Goal: Book appointment/travel/reservation

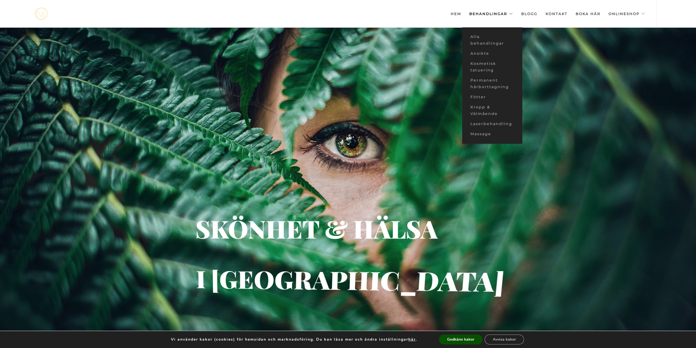
click at [495, 13] on link "Behandlingar" at bounding box center [491, 13] width 44 height 27
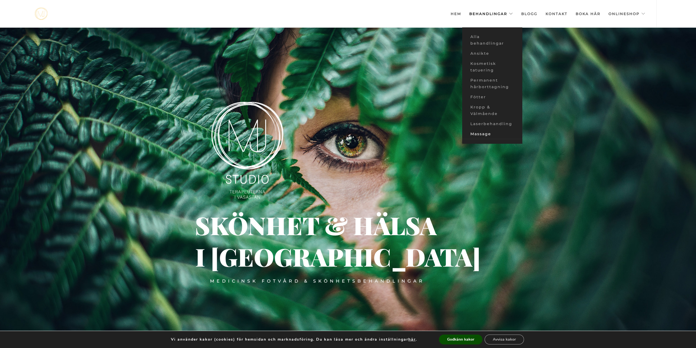
click at [487, 133] on link "Massage" at bounding box center [492, 134] width 60 height 10
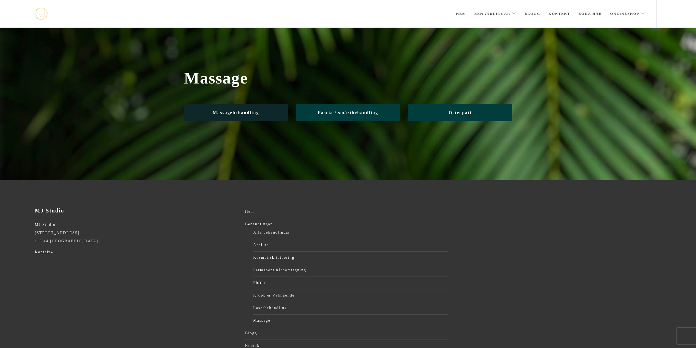
click at [260, 109] on link "Massagebehandling" at bounding box center [236, 112] width 104 height 17
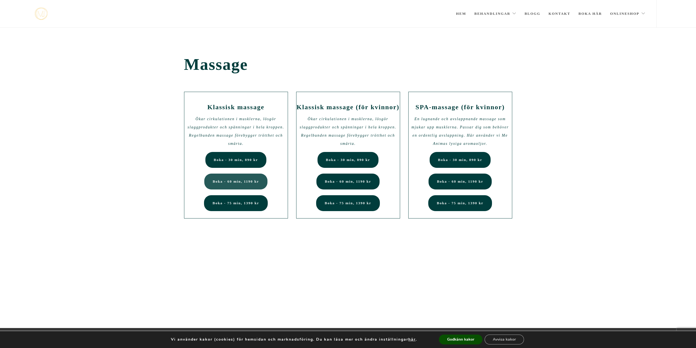
click at [242, 180] on span "Boka - 60 min, 1190 kr" at bounding box center [236, 181] width 47 height 4
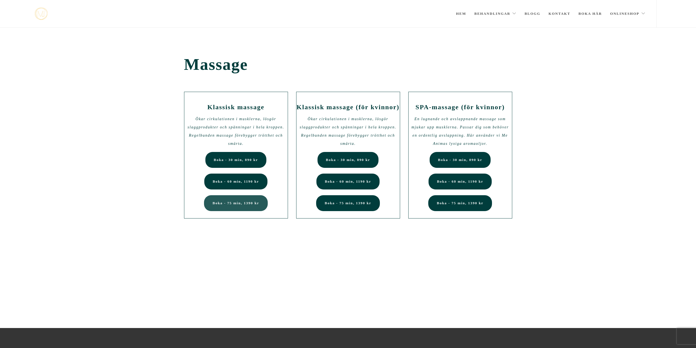
click at [239, 207] on link "Boka - 75 min, 1390 kr" at bounding box center [235, 203] width 63 height 16
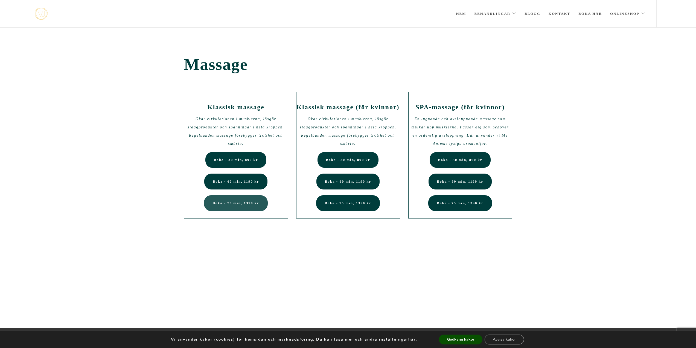
click at [242, 207] on link "Boka - 75 min, 1390 kr" at bounding box center [235, 203] width 63 height 16
